Goal: Find specific page/section: Find specific page/section

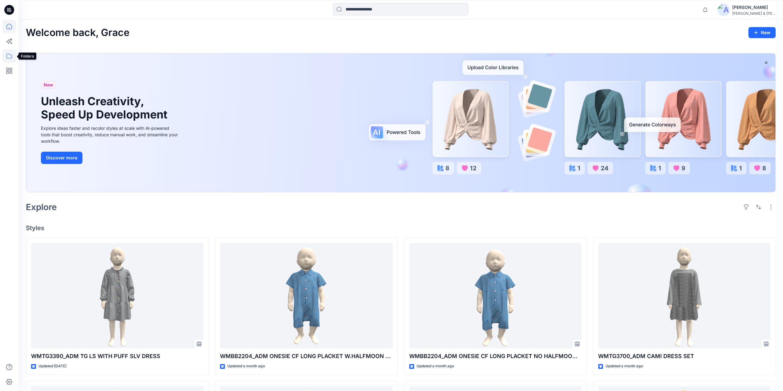
click at [9, 56] on icon at bounding box center [9, 56] width 14 height 14
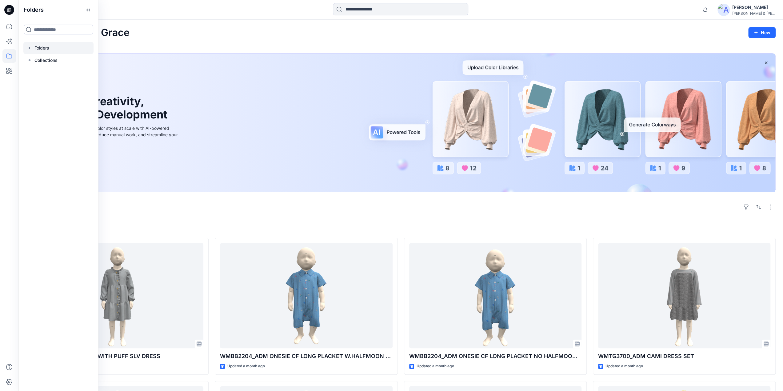
click at [38, 49] on div at bounding box center [58, 48] width 70 height 12
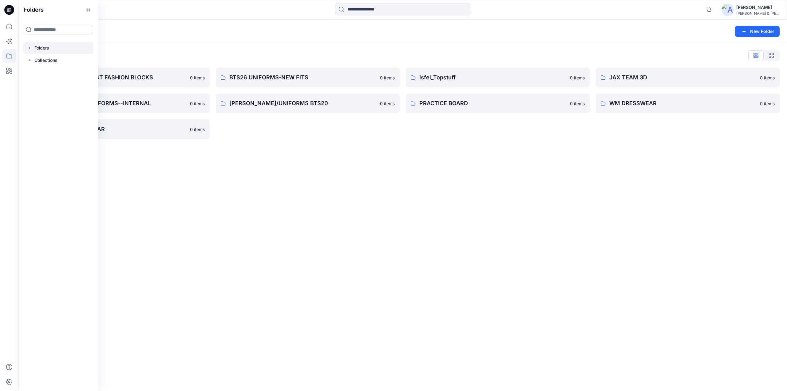
click at [30, 48] on icon "button" at bounding box center [29, 48] width 5 height 5
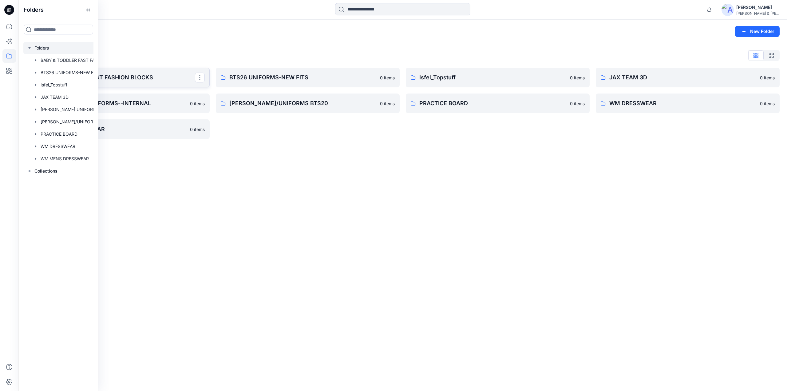
click at [131, 76] on p "BABY & TODDLER FAST FASHION BLOCKS" at bounding box center [117, 77] width 156 height 9
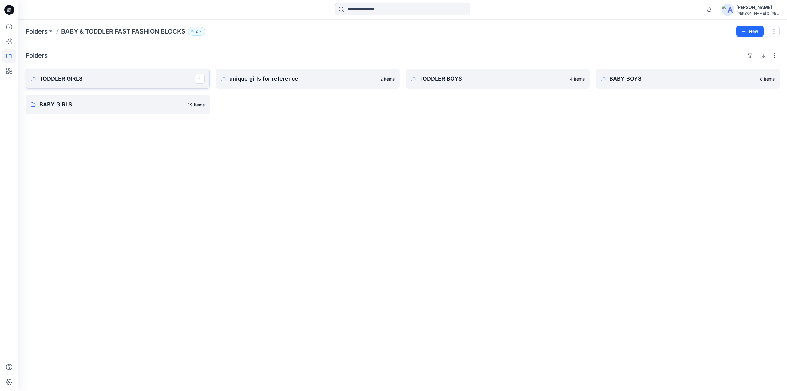
click at [107, 78] on p "TODDLER GIRLS" at bounding box center [117, 78] width 156 height 9
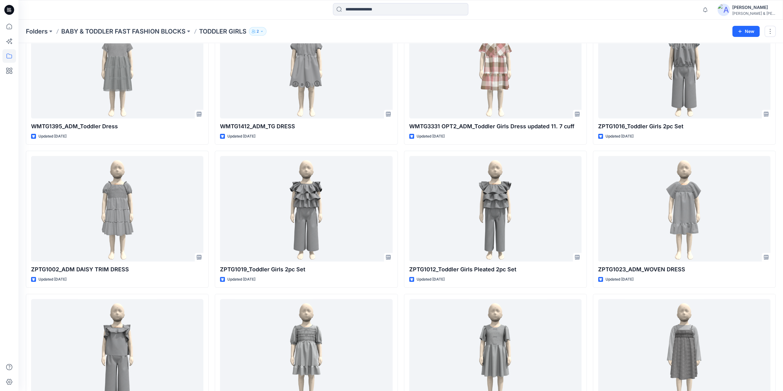
scroll to position [57, 0]
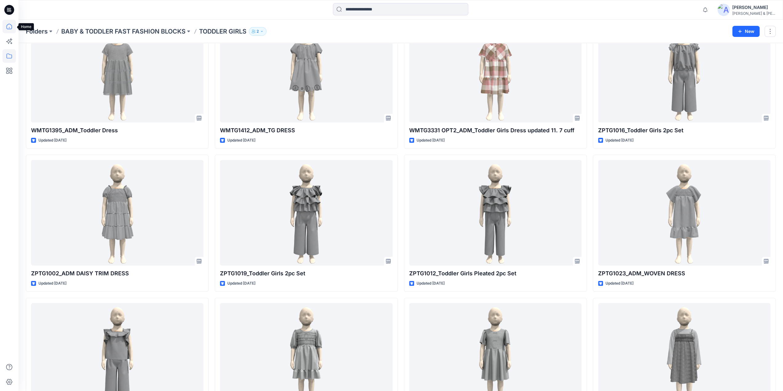
click at [8, 28] on icon at bounding box center [9, 27] width 14 height 14
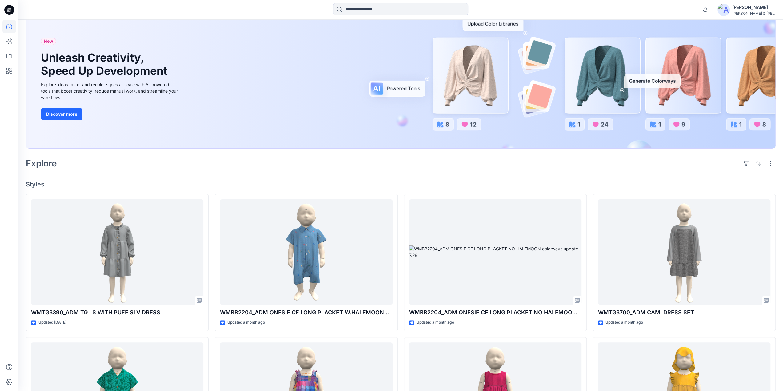
scroll to position [43, 0]
